Goal: Task Accomplishment & Management: Manage account settings

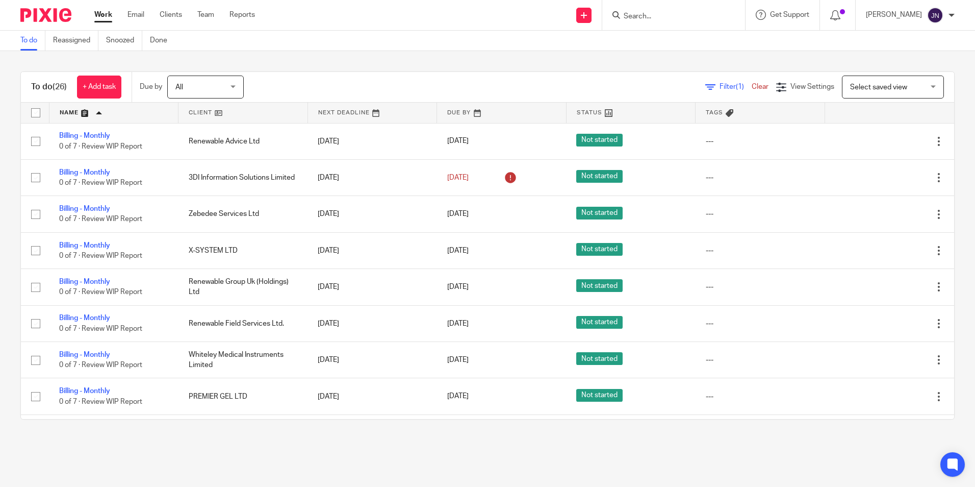
scroll to position [773, 0]
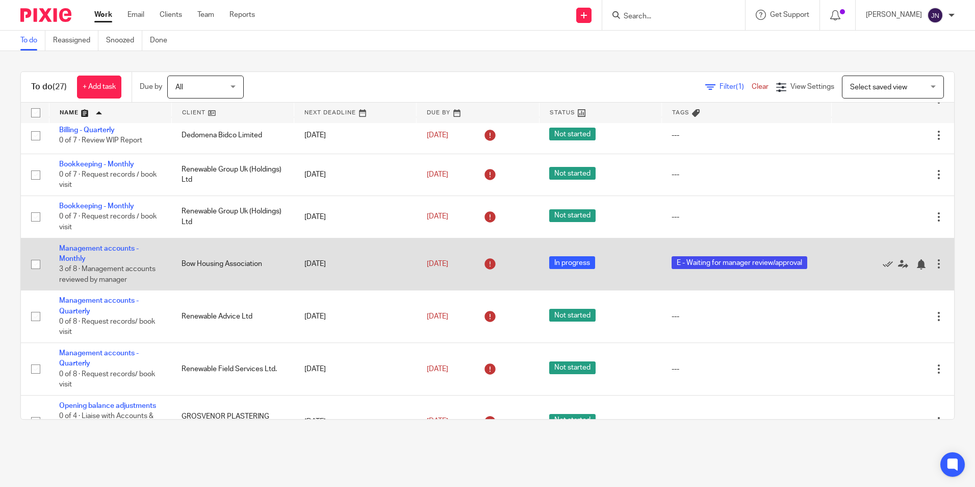
scroll to position [408, 0]
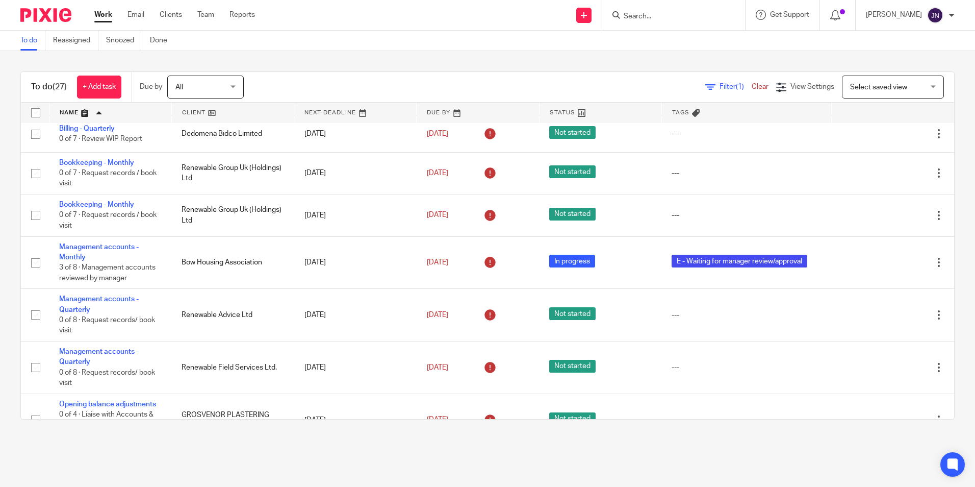
drag, startPoint x: 115, startPoint y: 247, endPoint x: 0, endPoint y: 282, distance: 119.9
click at [0, 282] on html "Work Email Clients Team Reports Work Email Clients Team Reports Settings Send n…" at bounding box center [487, 243] width 975 height 487
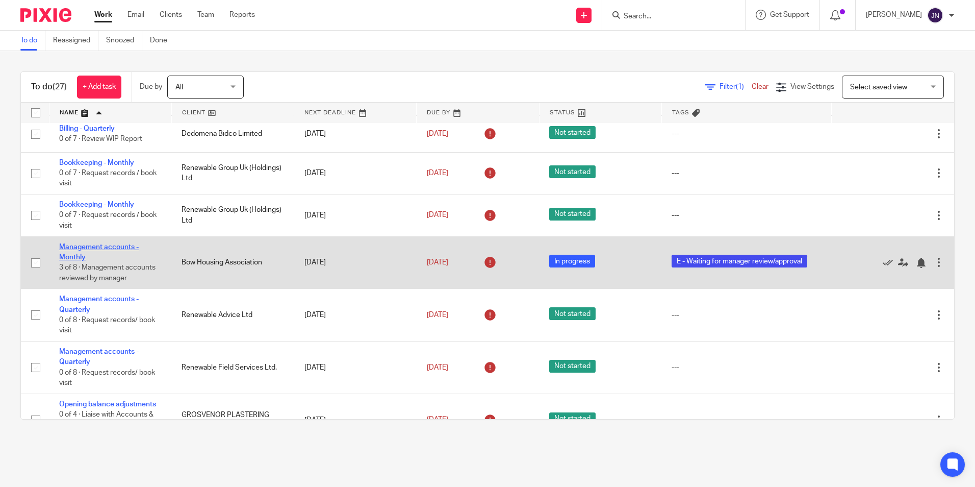
drag, startPoint x: 95, startPoint y: 251, endPoint x: 74, endPoint y: 247, distance: 21.2
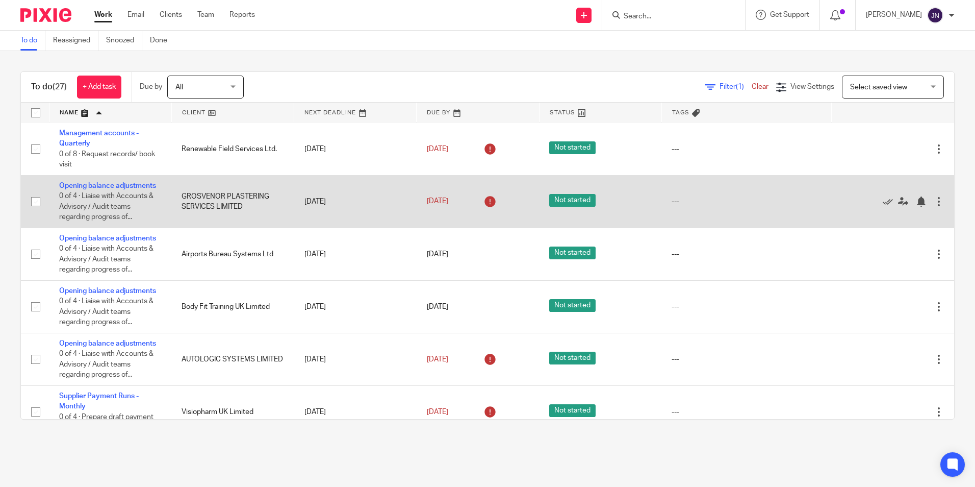
scroll to position [663, 0]
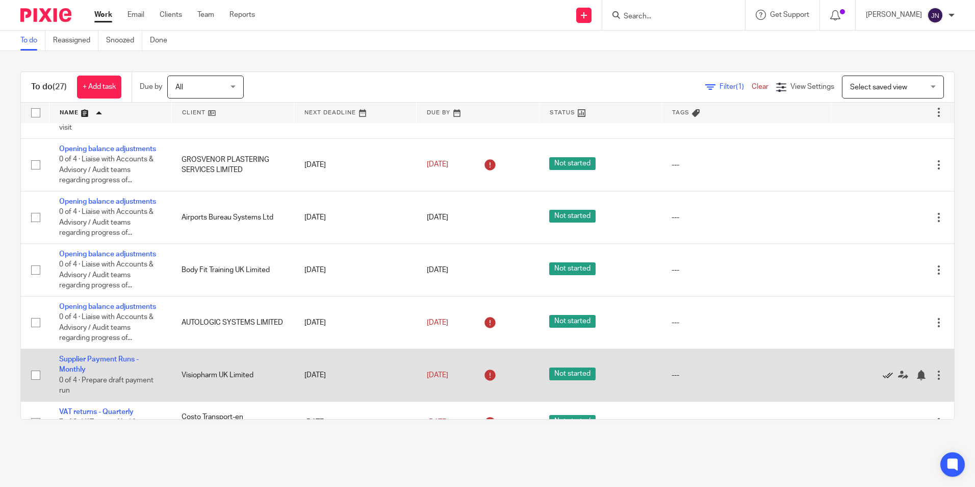
click at [883, 376] on icon at bounding box center [888, 375] width 10 height 10
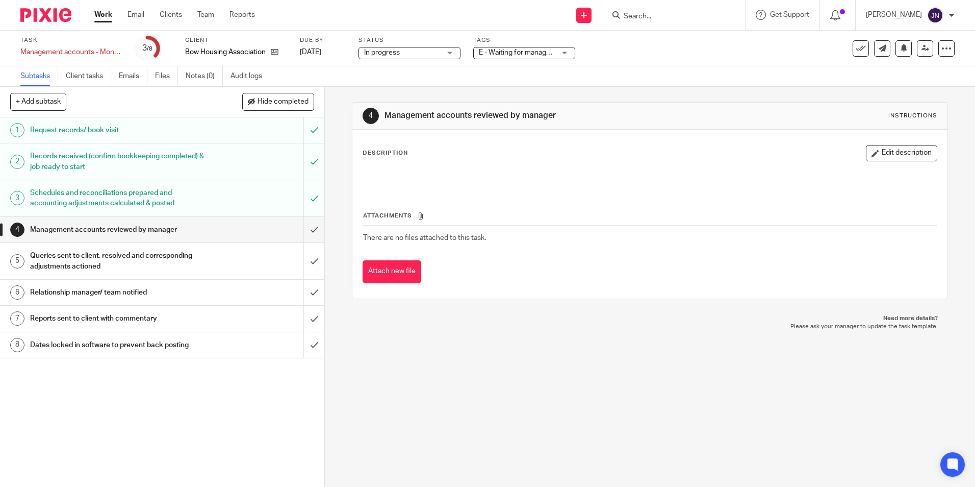
click at [49, 374] on div "1 Request records/ book visit 2 Records received (confirm bookkeeping completed…" at bounding box center [162, 301] width 324 height 369
click at [303, 229] on input "submit" at bounding box center [162, 230] width 324 height 26
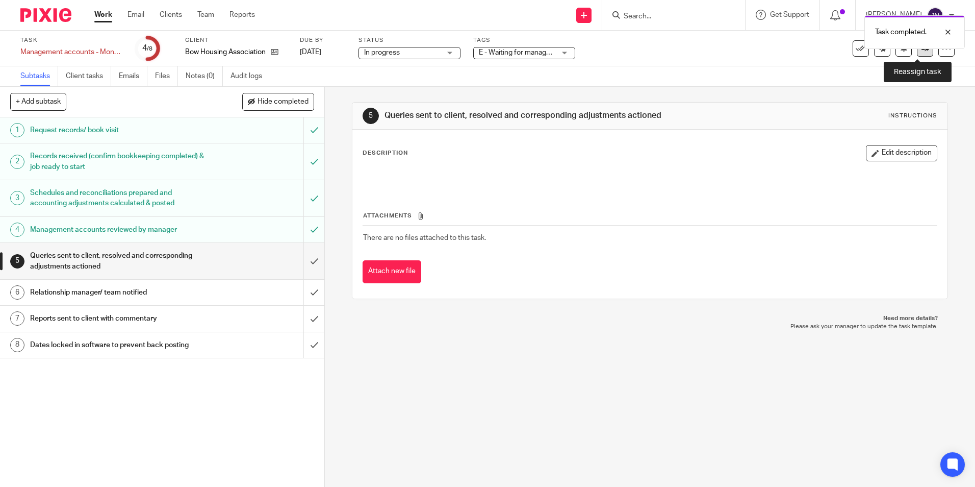
click at [919, 55] on link at bounding box center [925, 48] width 16 height 16
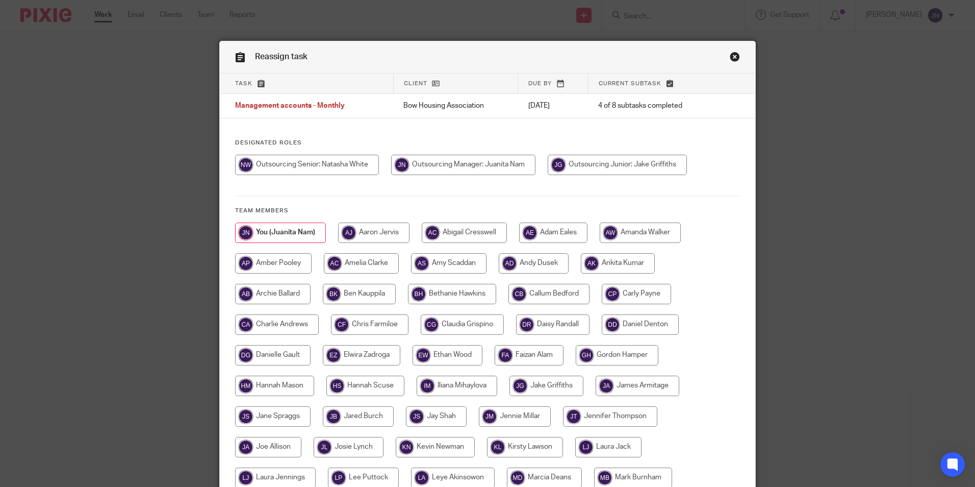
click at [322, 166] on input "radio" at bounding box center [307, 165] width 144 height 20
radio input "true"
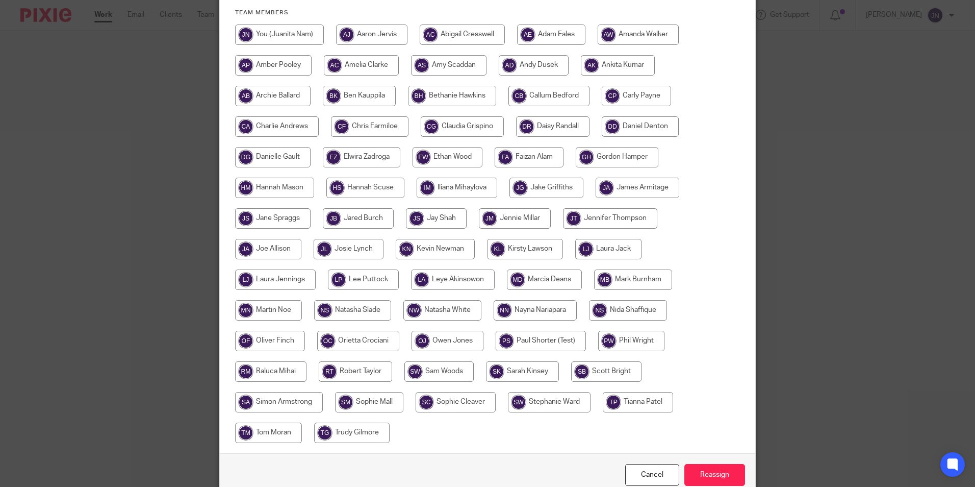
scroll to position [204, 0]
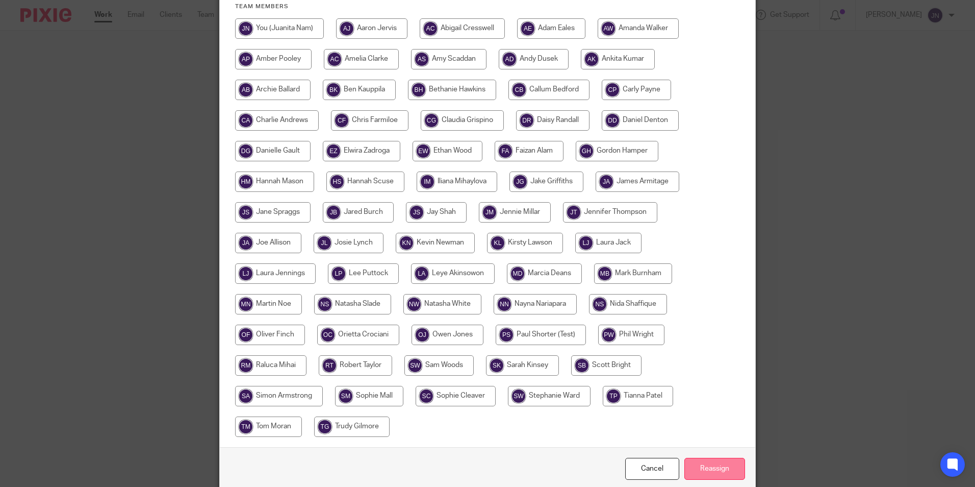
click at [738, 468] on input "Reassign" at bounding box center [715, 469] width 61 height 22
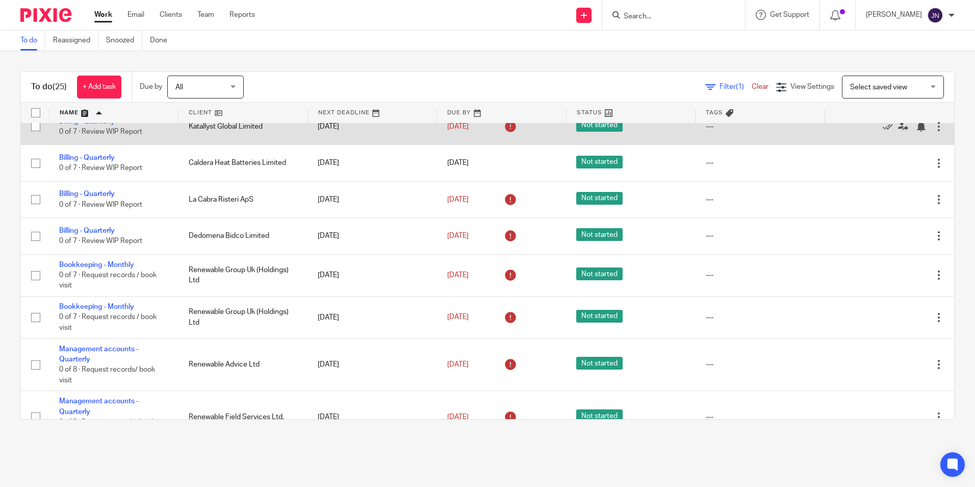
scroll to position [357, 0]
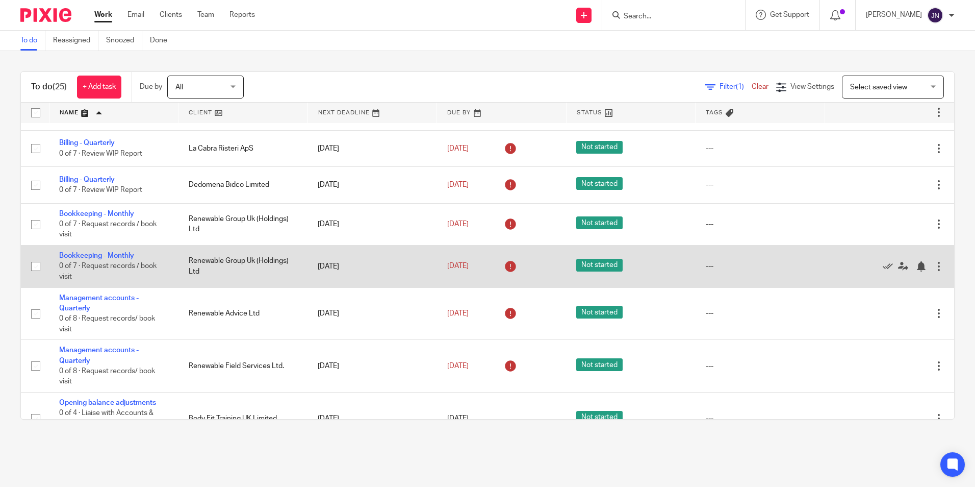
click at [934, 267] on div at bounding box center [939, 266] width 10 height 10
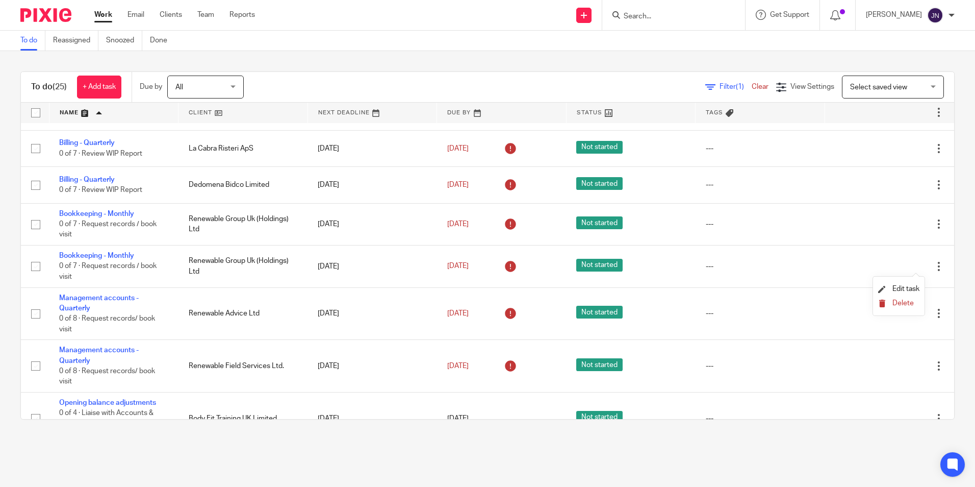
click at [899, 303] on span "Delete" at bounding box center [903, 302] width 21 height 7
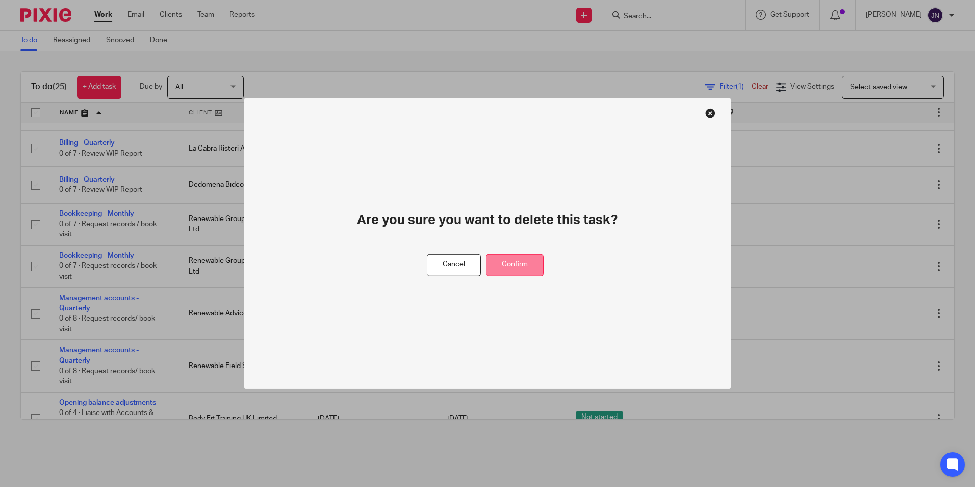
click at [525, 260] on button "Confirm" at bounding box center [515, 265] width 58 height 22
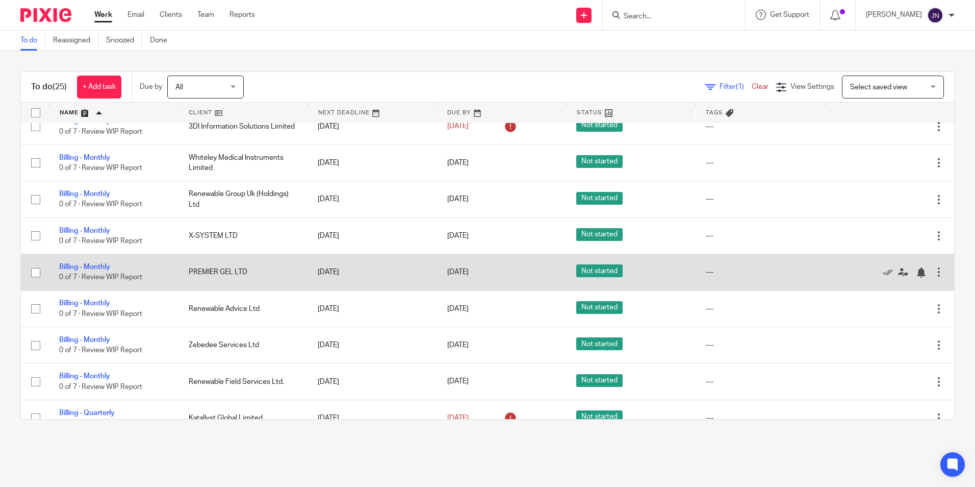
scroll to position [0, 0]
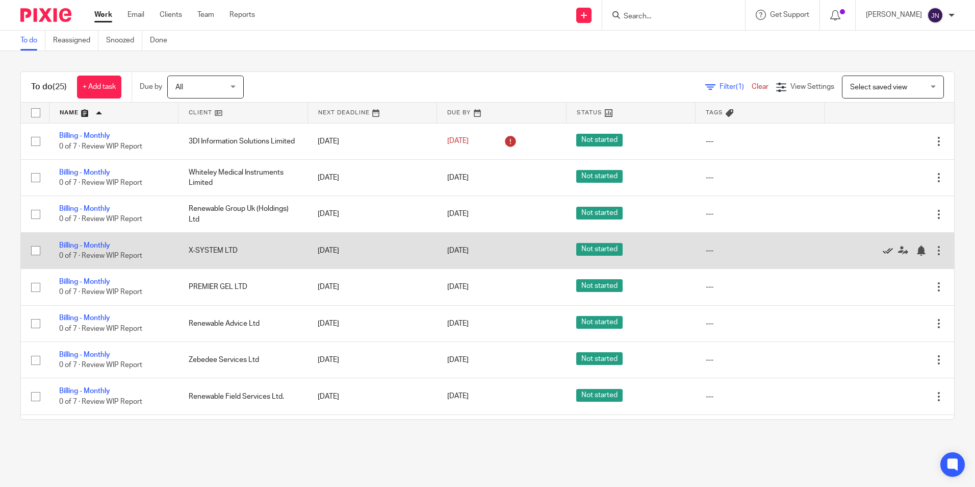
click at [883, 250] on icon at bounding box center [888, 250] width 10 height 10
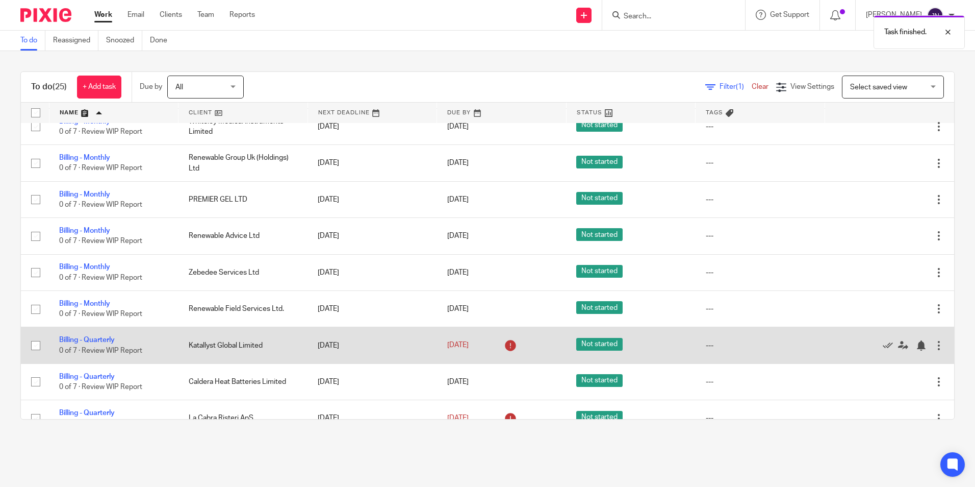
scroll to position [102, 0]
